Goal: Book appointment/travel/reservation

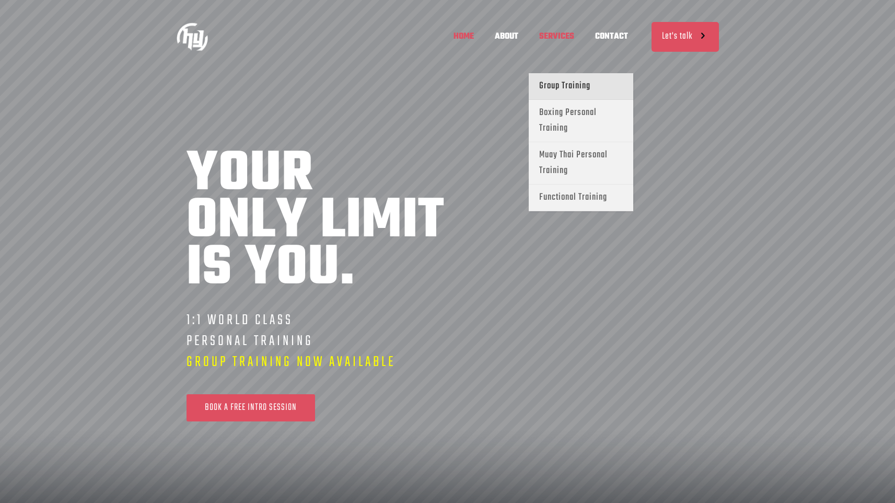
click at [583, 74] on link "Group Training" at bounding box center [581, 86] width 105 height 27
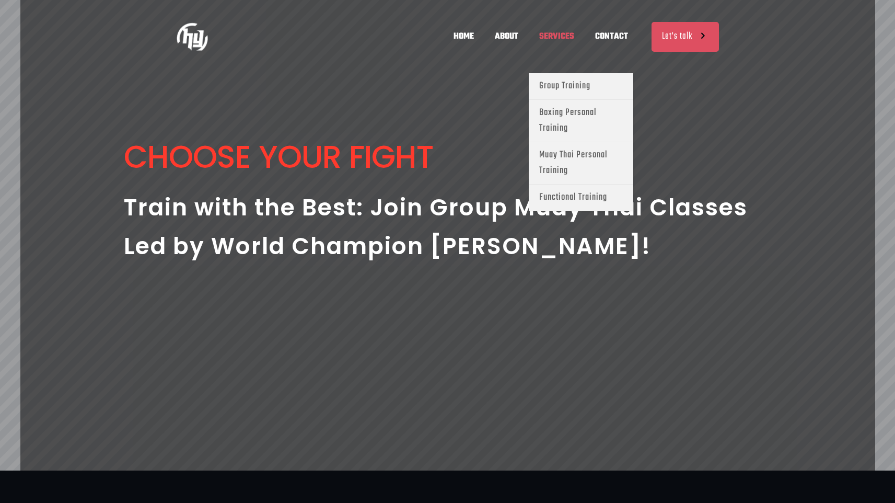
scroll to position [0, 306]
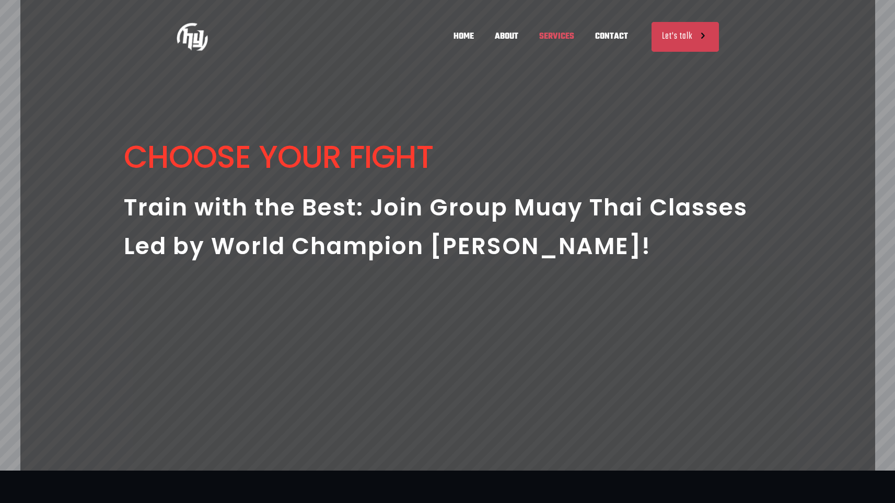
click at [701, 33] on icon at bounding box center [703, 36] width 10 height 13
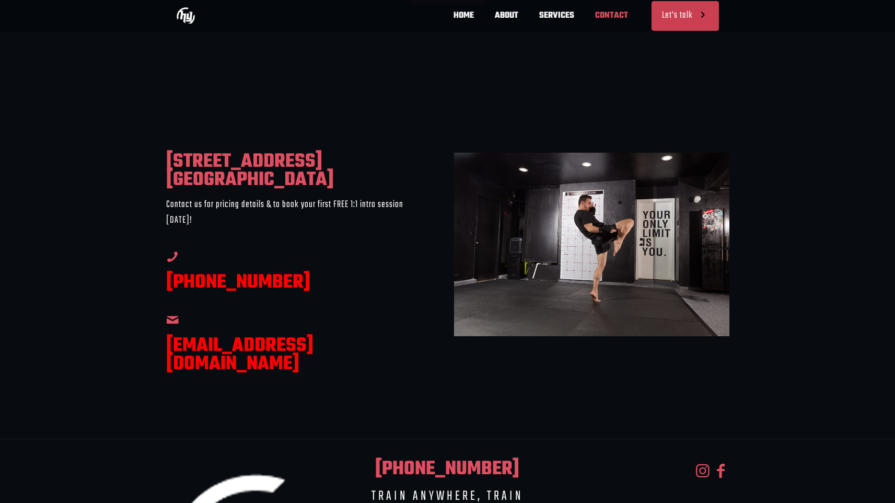
scroll to position [0, 460]
